Goal: Task Accomplishment & Management: Manage account settings

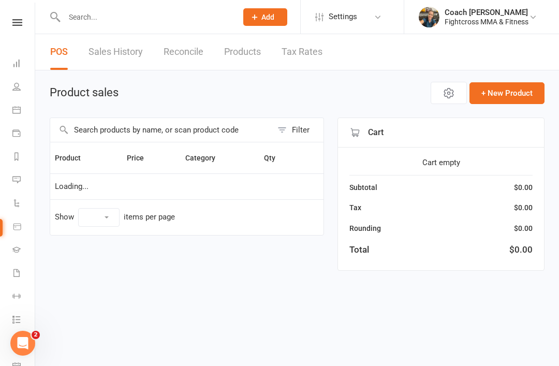
select select "10"
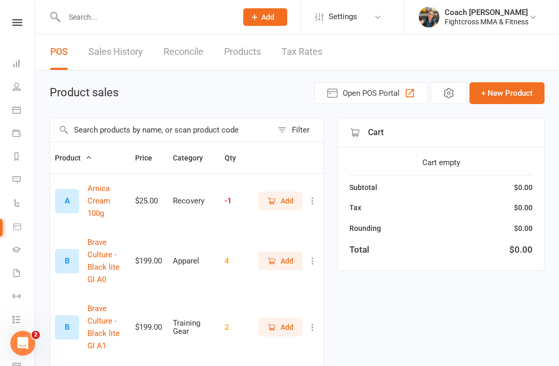
click at [21, 182] on link "Messages" at bounding box center [23, 180] width 23 height 23
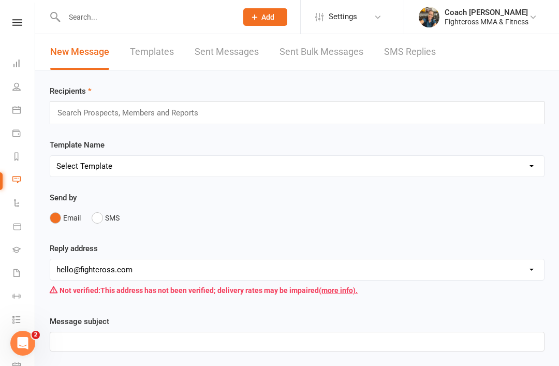
click at [159, 115] on input "text" at bounding box center [132, 112] width 152 height 13
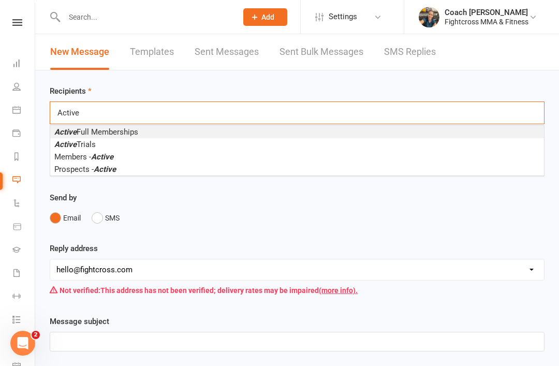
type input "Active"
click at [126, 136] on span "Active Full Memberships" at bounding box center [96, 131] width 84 height 9
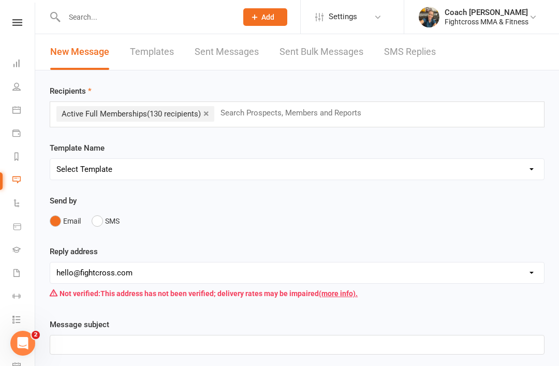
click at [19, 25] on icon at bounding box center [17, 22] width 10 height 7
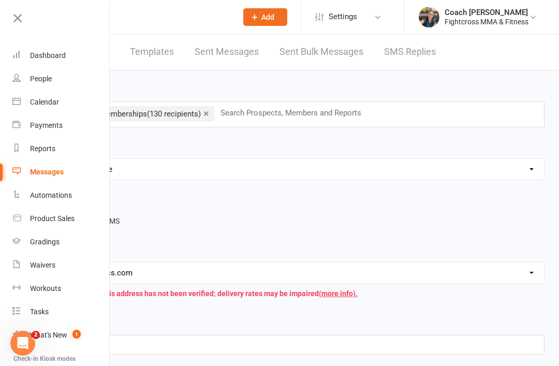
click at [55, 59] on div "Dashboard" at bounding box center [48, 55] width 36 height 8
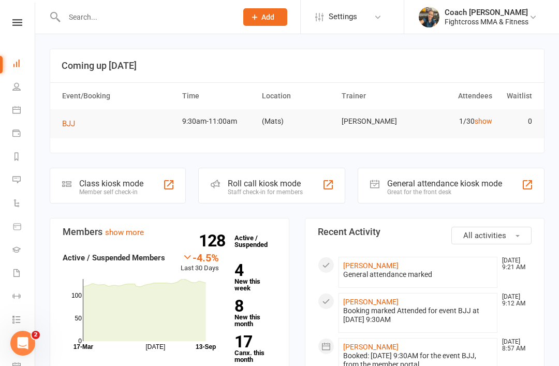
click at [70, 122] on span "BJJ" at bounding box center [68, 123] width 13 height 9
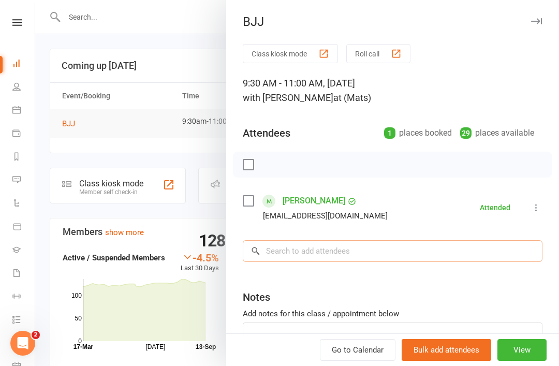
click at [358, 251] on input "search" at bounding box center [393, 251] width 300 height 22
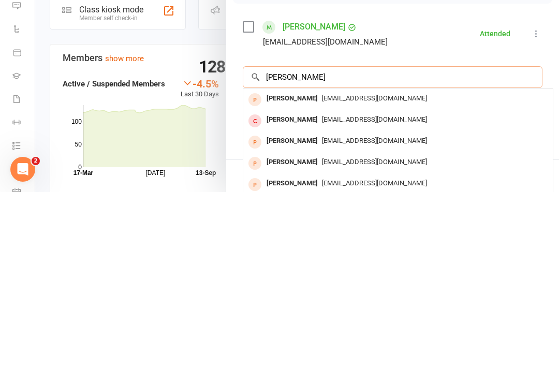
type input "[PERSON_NAME]"
click at [300, 286] on div "[PERSON_NAME]" at bounding box center [291, 293] width 59 height 15
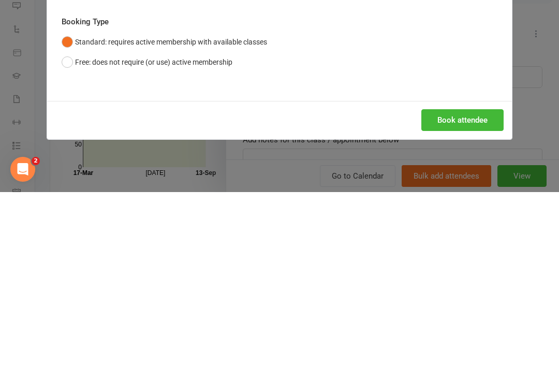
scroll to position [174, 0]
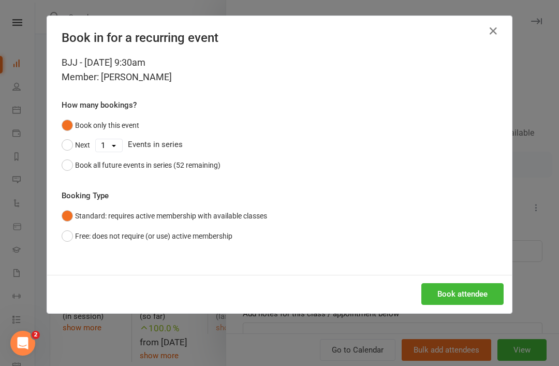
click at [76, 233] on button "Free: does not require (or use) active membership" at bounding box center [147, 236] width 171 height 20
click at [470, 298] on button "Book attendee" at bounding box center [462, 294] width 82 height 22
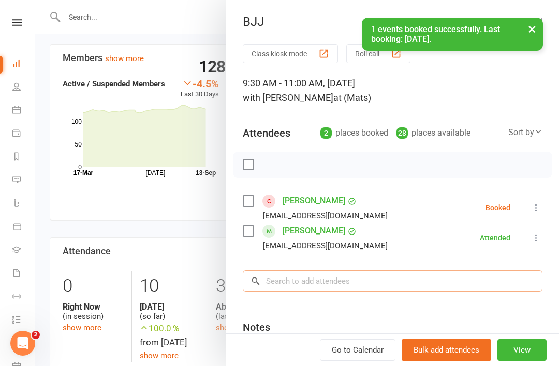
click at [329, 280] on input "search" at bounding box center [393, 281] width 300 height 22
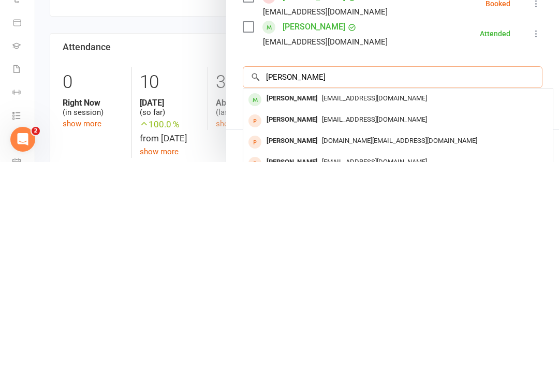
type input "[PERSON_NAME]"
click at [284, 295] on div "[PERSON_NAME]" at bounding box center [291, 302] width 59 height 15
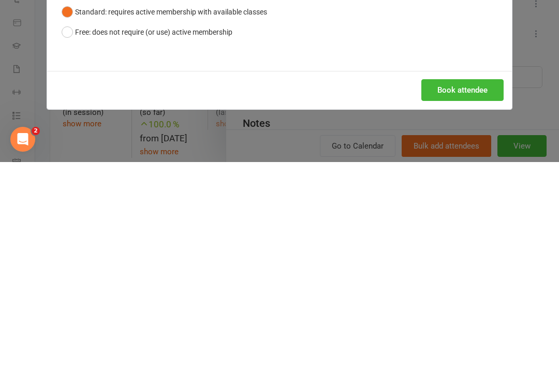
scroll to position [378, 0]
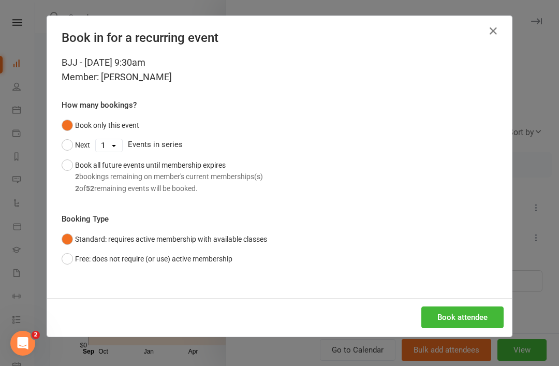
click at [469, 319] on button "Book attendee" at bounding box center [462, 317] width 82 height 22
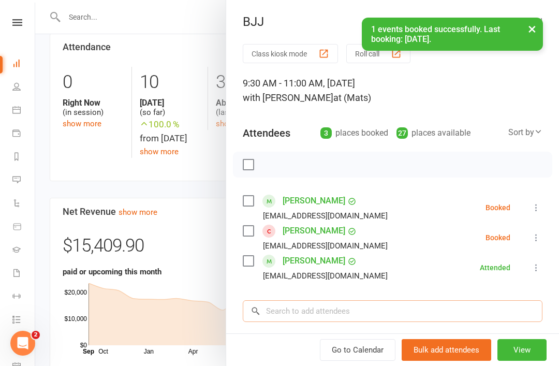
click at [354, 312] on input "search" at bounding box center [393, 311] width 300 height 22
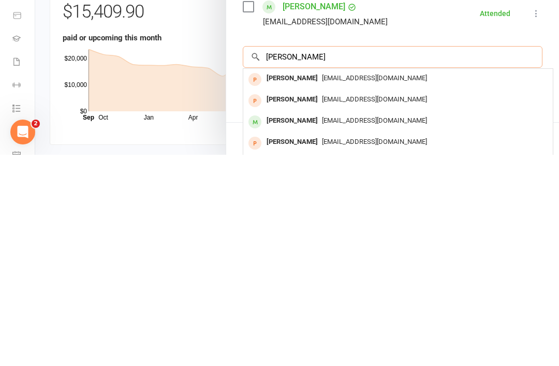
scroll to position [50, 0]
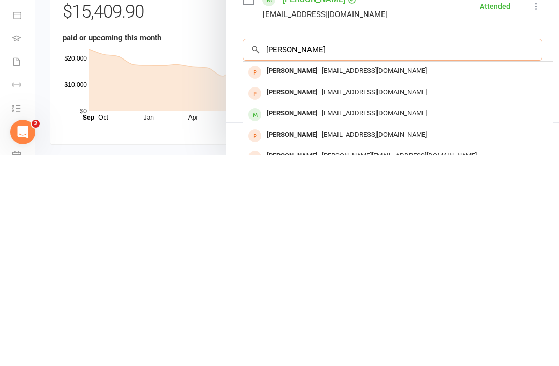
type input "[PERSON_NAME]"
click at [286, 317] on div "[PERSON_NAME]" at bounding box center [291, 324] width 59 height 15
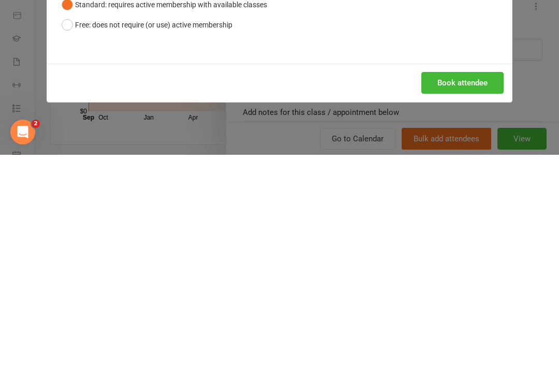
scroll to position [611, 0]
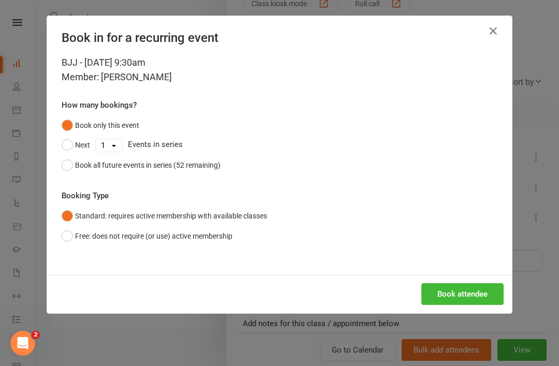
click at [467, 297] on button "Book attendee" at bounding box center [462, 294] width 82 height 22
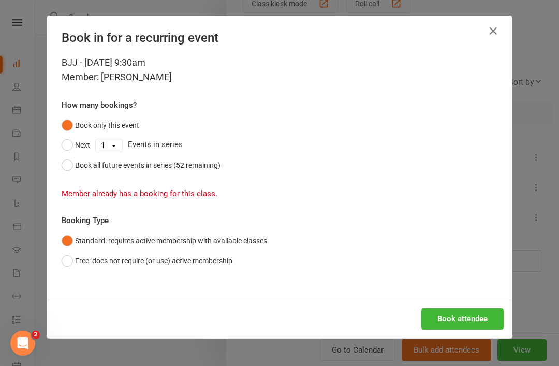
click at [495, 36] on icon "button" at bounding box center [493, 31] width 12 height 12
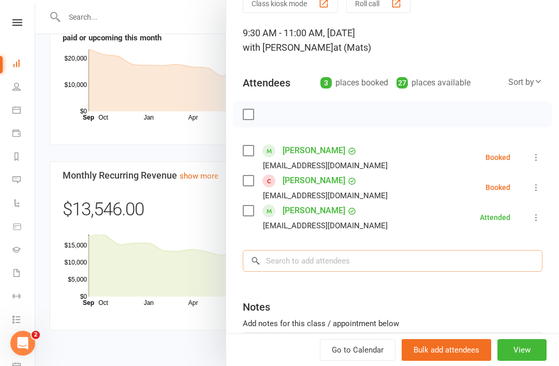
click at [352, 250] on input "search" at bounding box center [393, 261] width 300 height 22
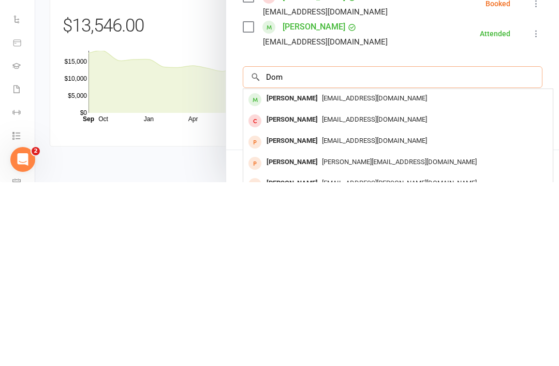
type input "Dom"
click at [322, 278] on span "[EMAIL_ADDRESS][DOMAIN_NAME]" at bounding box center [374, 282] width 105 height 8
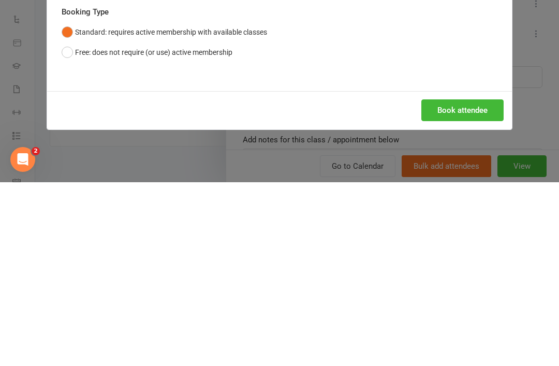
scroll to position [795, 0]
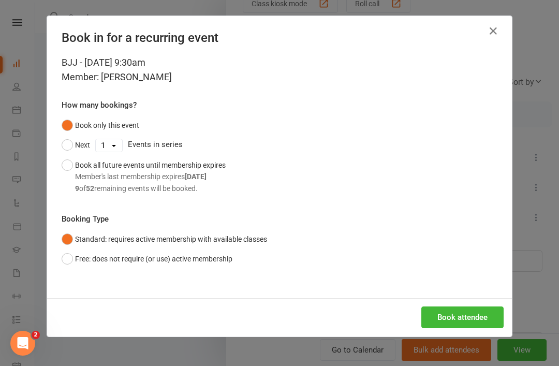
click at [465, 319] on button "Book attendee" at bounding box center [462, 317] width 82 height 22
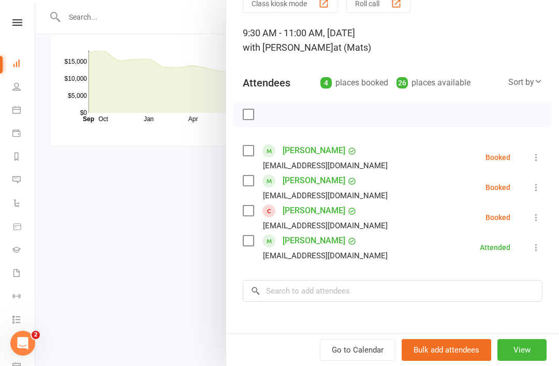
click at [248, 115] on label at bounding box center [248, 114] width 10 height 10
click at [274, 117] on icon "button" at bounding box center [271, 114] width 9 height 9
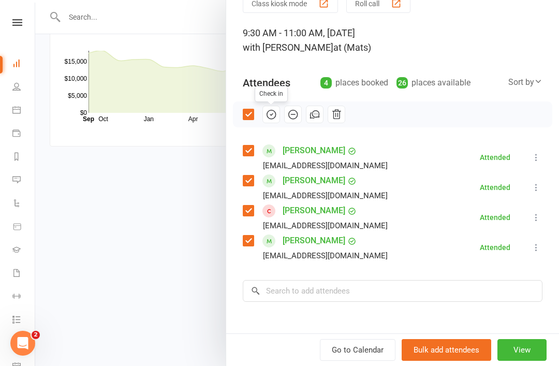
click at [146, 254] on div at bounding box center [296, 183] width 523 height 366
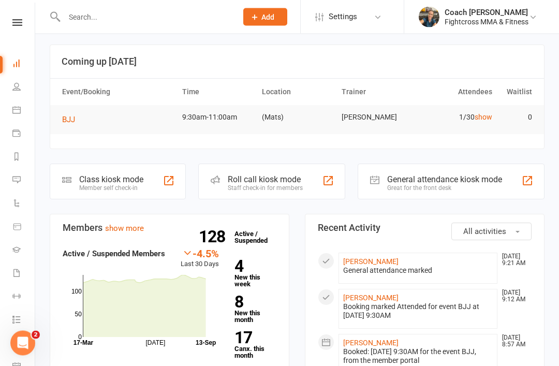
scroll to position [0, 0]
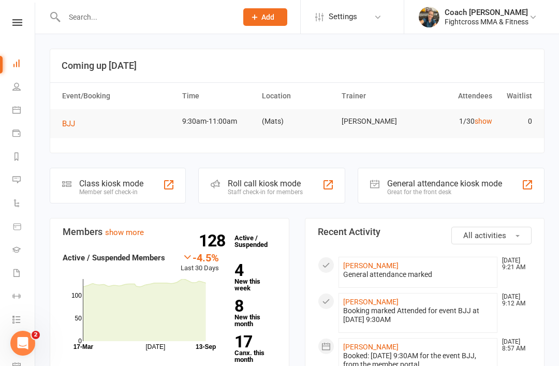
click at [18, 24] on icon at bounding box center [17, 22] width 10 height 7
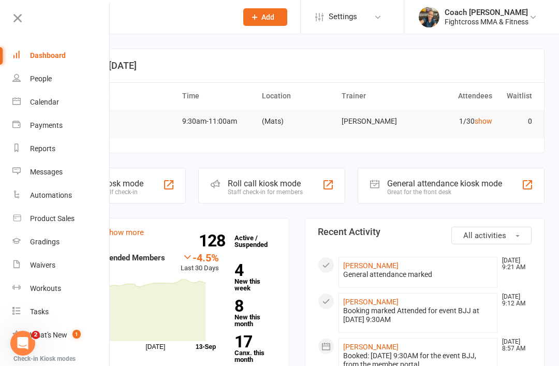
click at [371, 23] on link "Settings" at bounding box center [351, 16] width 72 height 23
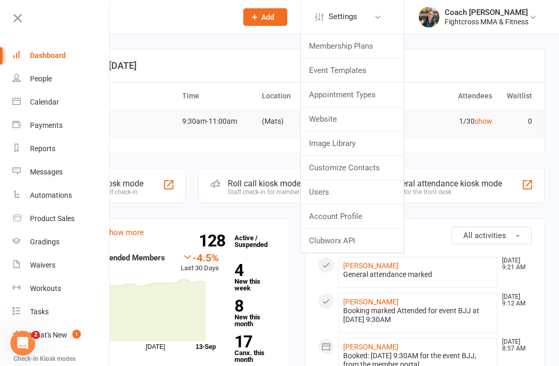
click at [357, 49] on link "Membership Plans" at bounding box center [352, 46] width 103 height 24
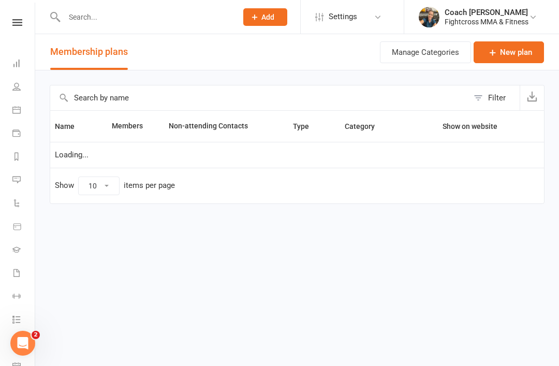
select select "50"
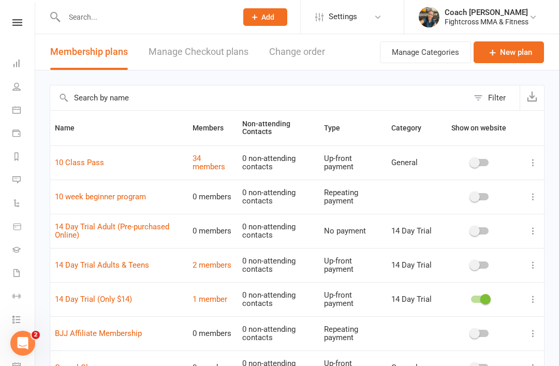
click at [538, 194] on icon at bounding box center [533, 196] width 10 height 10
click at [466, 261] on link "Delete" at bounding box center [487, 256] width 102 height 21
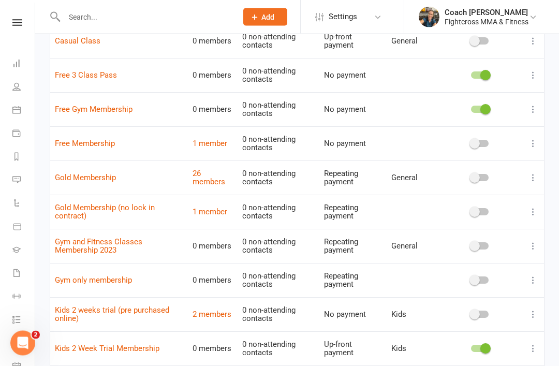
scroll to position [293, 0]
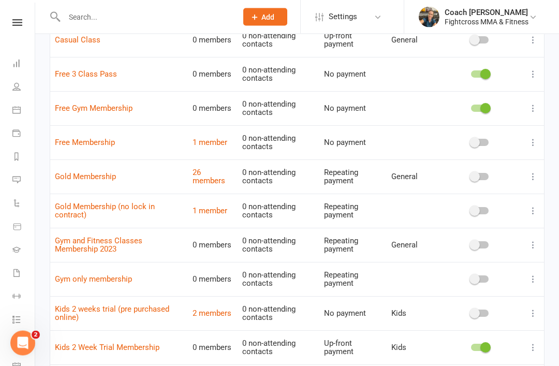
click at [534, 240] on icon at bounding box center [533, 245] width 10 height 10
click at [468, 303] on link "Delete" at bounding box center [487, 299] width 102 height 21
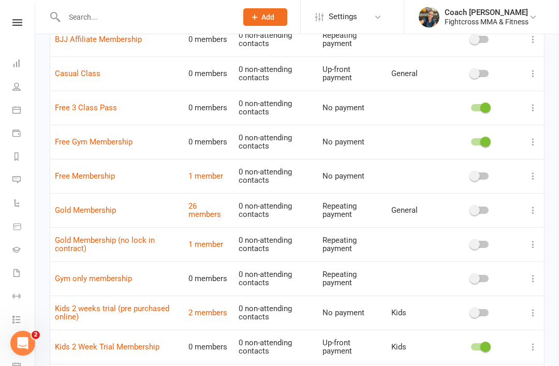
scroll to position [259, 0]
click at [221, 172] on link "1 member" at bounding box center [205, 176] width 35 height 9
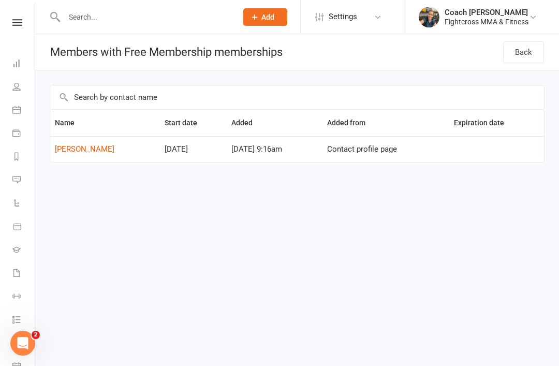
select select "50"
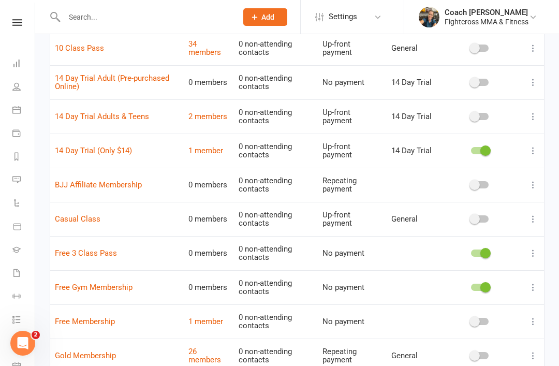
scroll to position [116, 0]
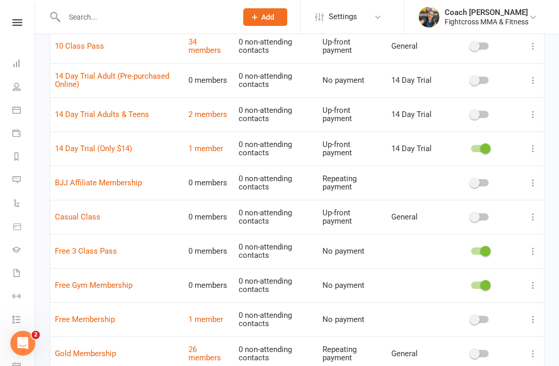
click at [543, 175] on td at bounding box center [533, 183] width 22 height 34
click at [529, 184] on icon at bounding box center [533, 182] width 10 height 10
click at [533, 178] on icon at bounding box center [533, 182] width 10 height 10
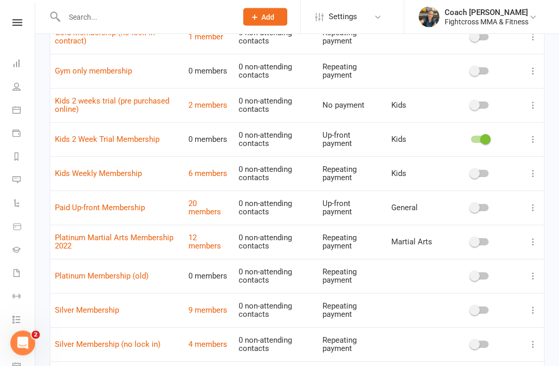
scroll to position [468, 0]
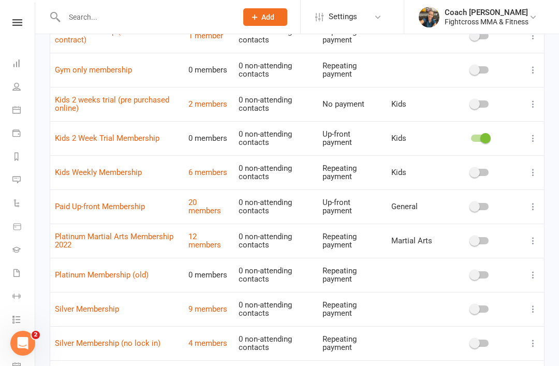
click at [532, 270] on icon at bounding box center [533, 275] width 10 height 10
click at [466, 333] on link "Delete" at bounding box center [487, 326] width 102 height 21
click at [529, 270] on icon at bounding box center [533, 275] width 10 height 10
